Goal: Task Accomplishment & Management: Manage account settings

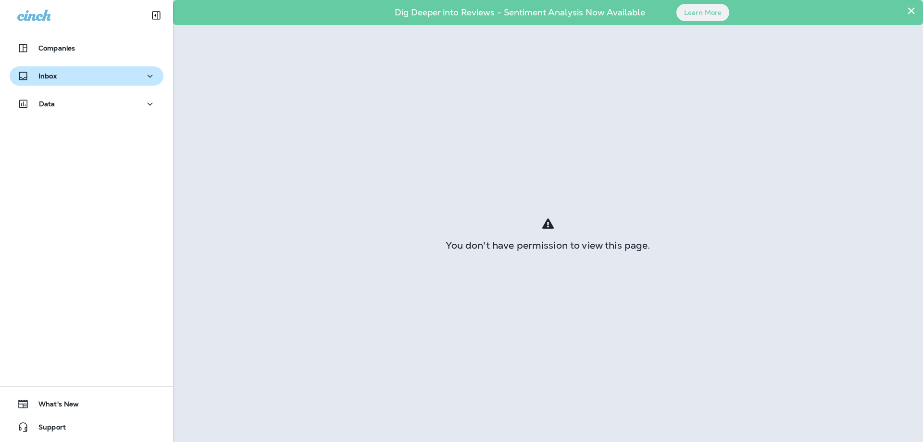
click at [42, 75] on p "Inbox" at bounding box center [47, 76] width 18 height 8
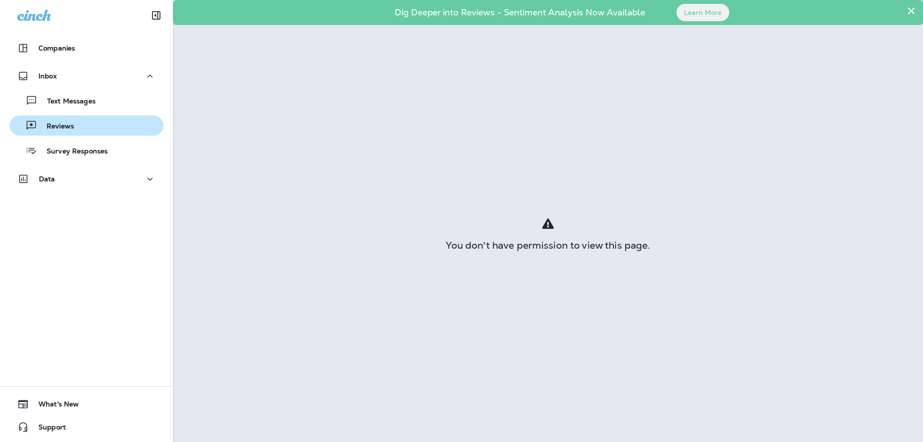
click at [64, 126] on p "Reviews" at bounding box center [55, 126] width 37 height 9
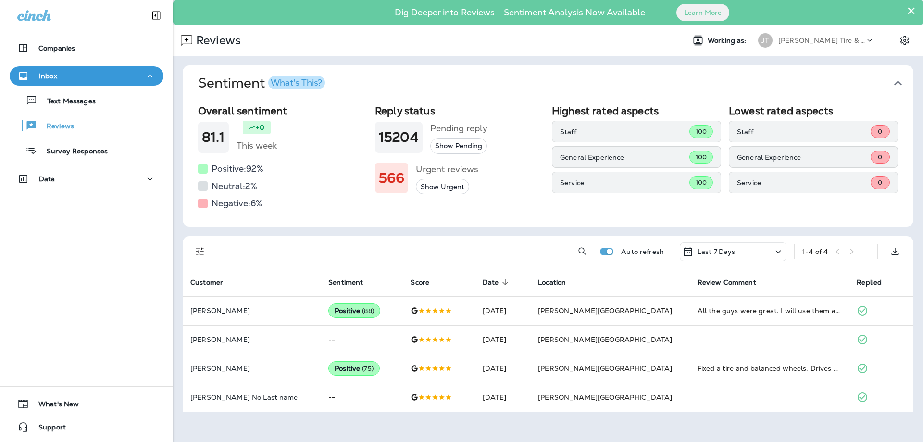
click at [160, 301] on div "Companies Inbox Text Messages Reviews Survey Responses Data 0 What's New Support" at bounding box center [86, 221] width 173 height 442
click at [811, 39] on p "[PERSON_NAME] Tire & Auto" at bounding box center [821, 41] width 87 height 8
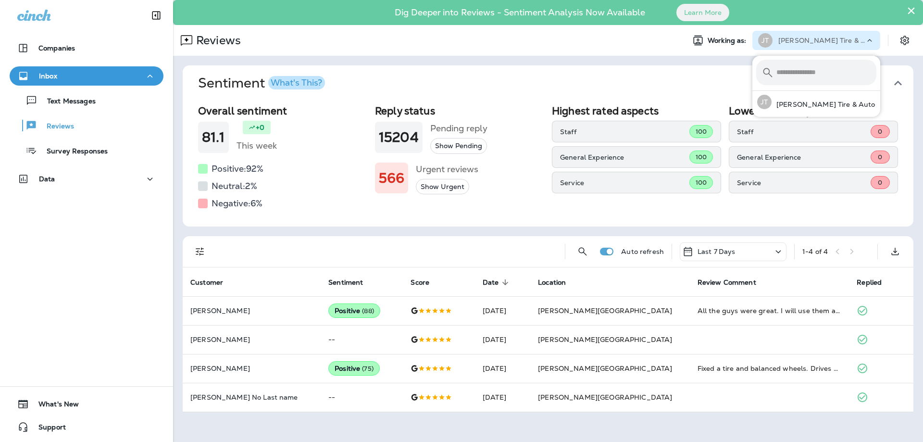
click at [632, 51] on div "Reviews Working as: [PERSON_NAME] Tire & Auto" at bounding box center [548, 40] width 750 height 31
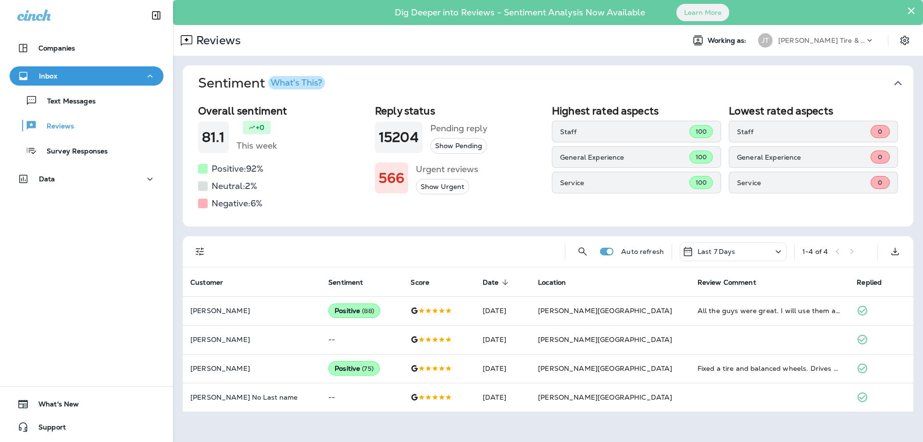
click at [900, 85] on icon "button" at bounding box center [897, 82] width 15 height 15
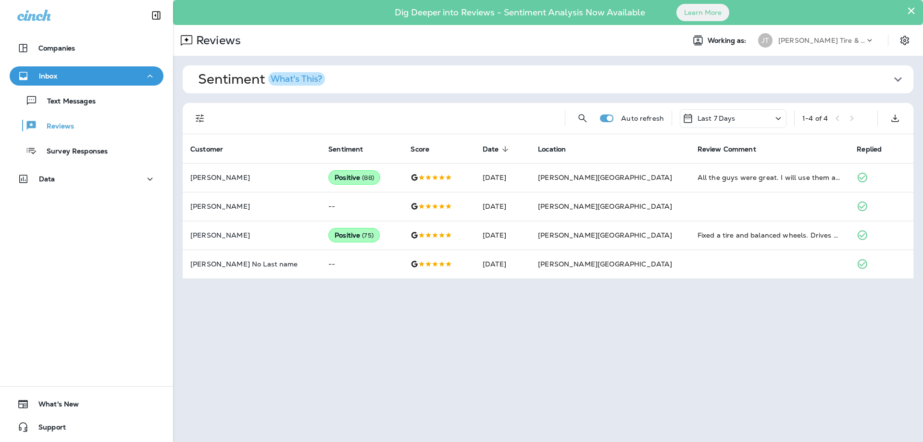
click at [899, 81] on icon "button" at bounding box center [897, 79] width 15 height 15
